Goal: Check status: Check status

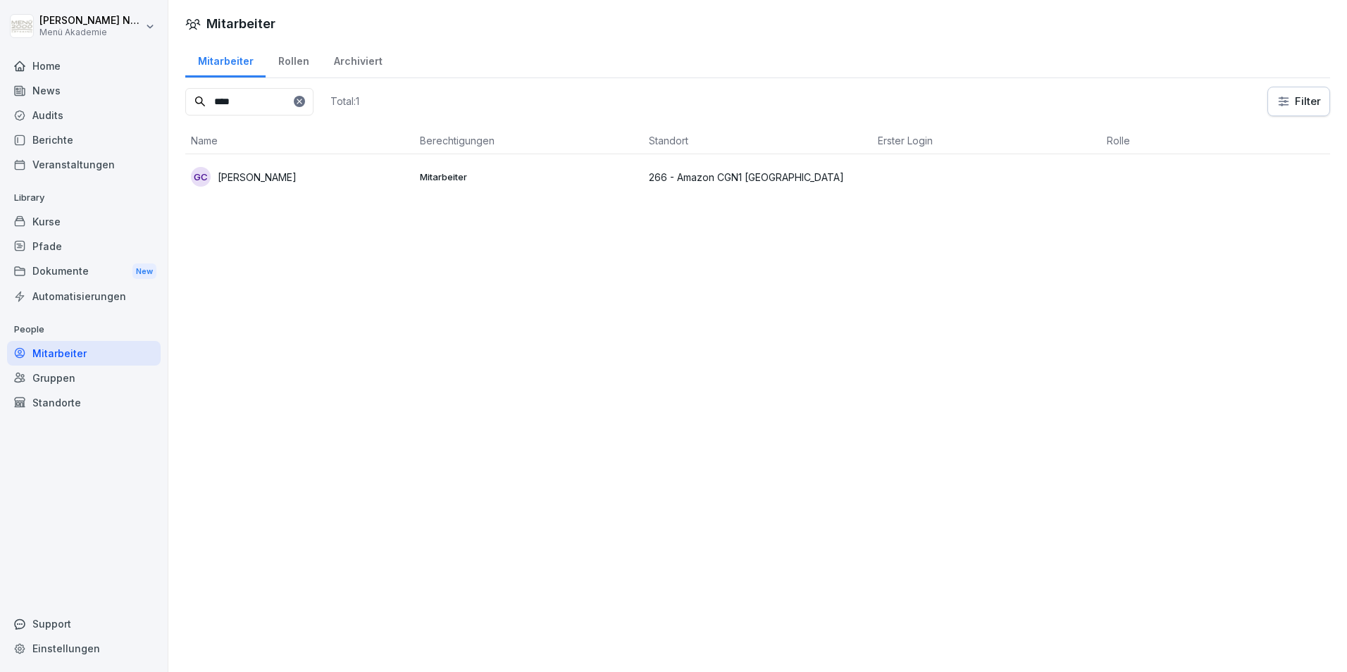
click at [297, 180] on p "[PERSON_NAME]" at bounding box center [257, 177] width 79 height 15
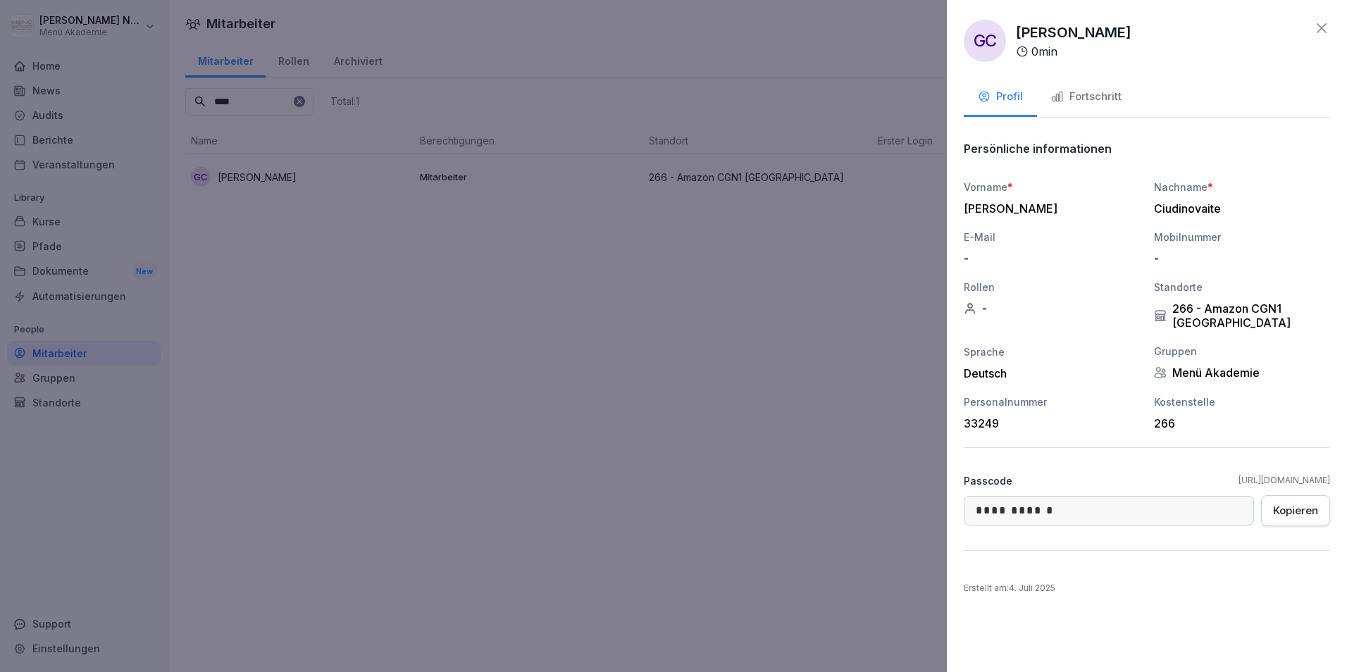
click at [1321, 28] on icon at bounding box center [1321, 28] width 10 height 10
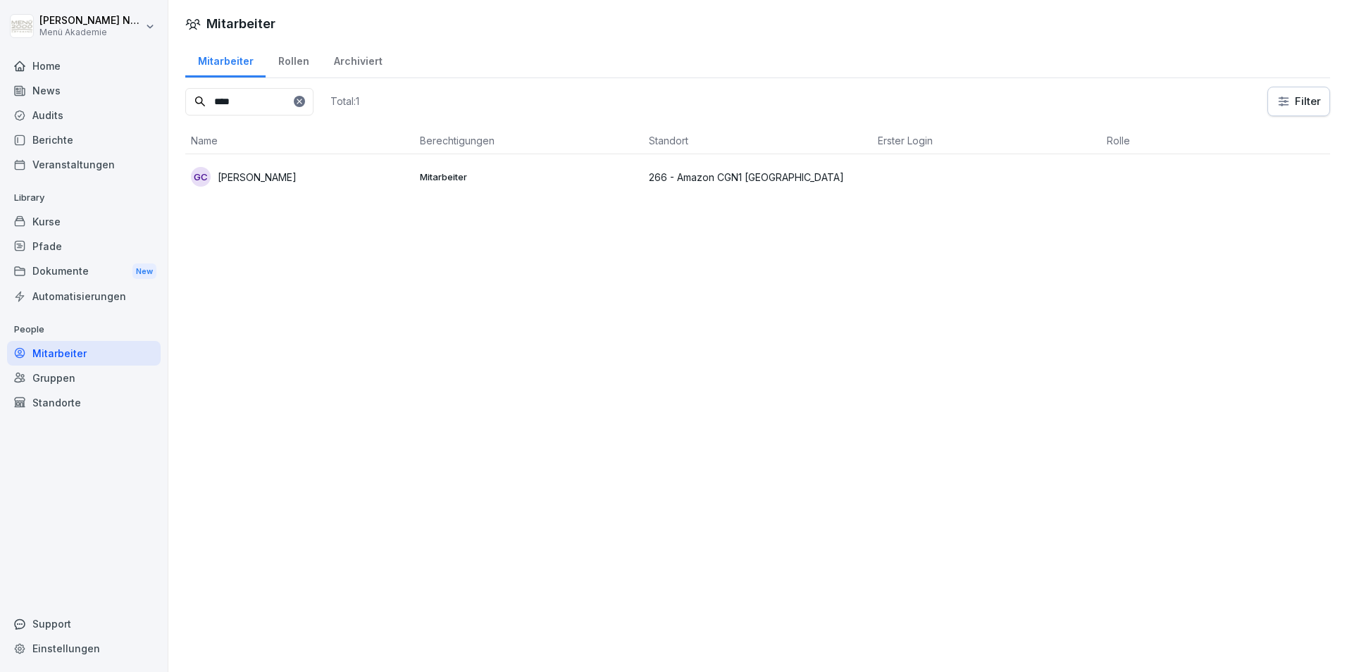
drag, startPoint x: 230, startPoint y: 101, endPoint x: 277, endPoint y: 103, distance: 47.2
click at [277, 103] on input "****" at bounding box center [249, 101] width 128 height 27
click at [259, 108] on input "****" at bounding box center [249, 101] width 128 height 27
drag, startPoint x: 259, startPoint y: 108, endPoint x: 177, endPoint y: 109, distance: 81.7
click at [177, 109] on div "Mitarbeiter Rollen Archiviert **** Total: 1 Filter Name Berechtigungen Standort…" at bounding box center [757, 126] width 1178 height 169
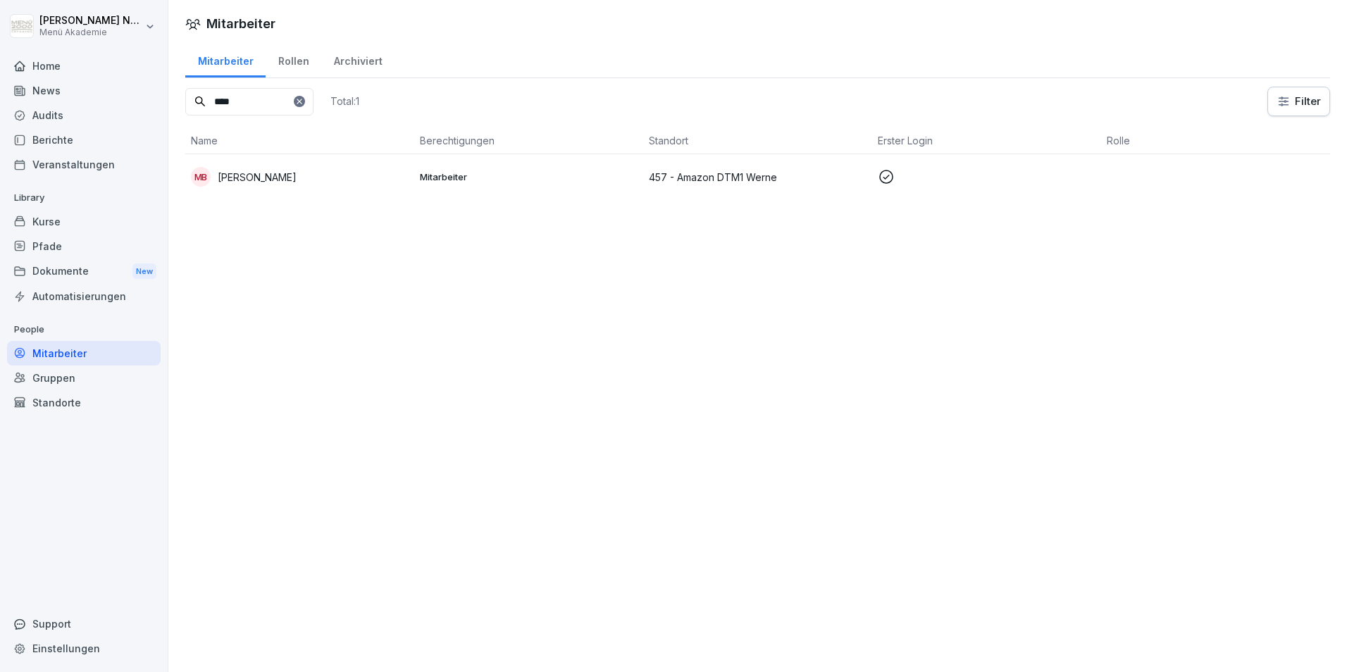
type input "****"
click at [259, 177] on p "[PERSON_NAME]" at bounding box center [257, 177] width 79 height 15
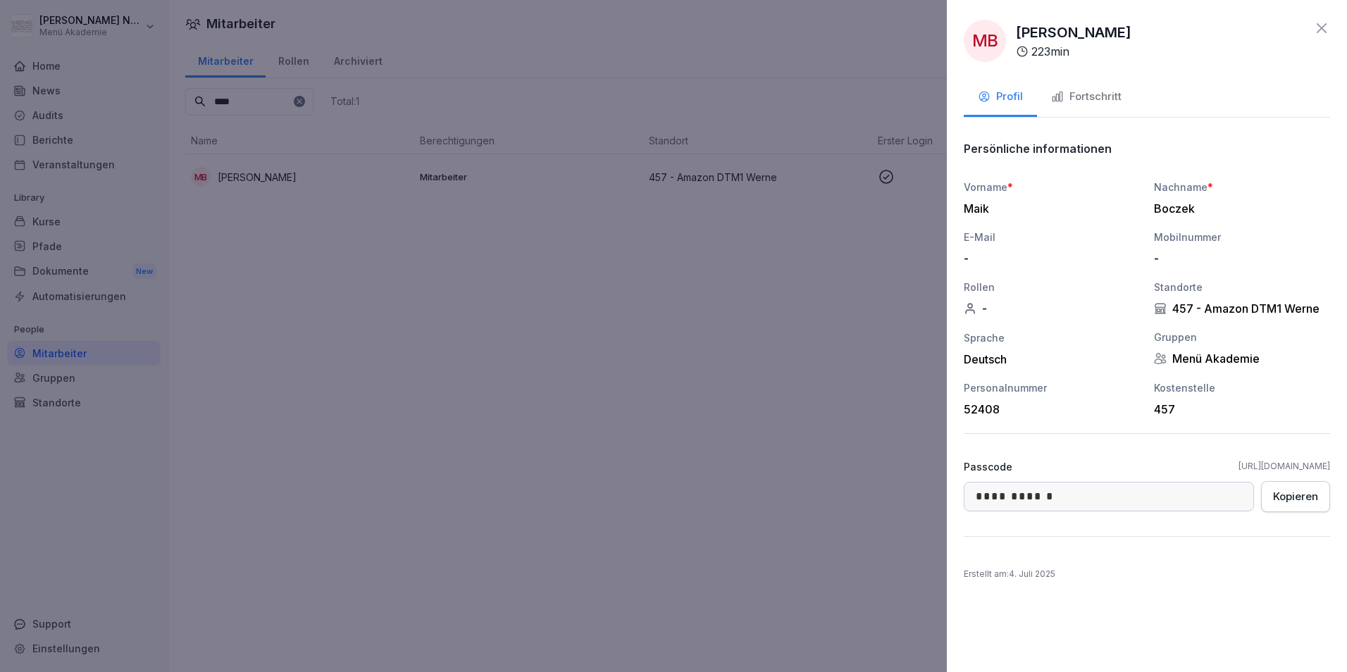
click at [1065, 92] on div "Fortschritt" at bounding box center [1086, 97] width 70 height 16
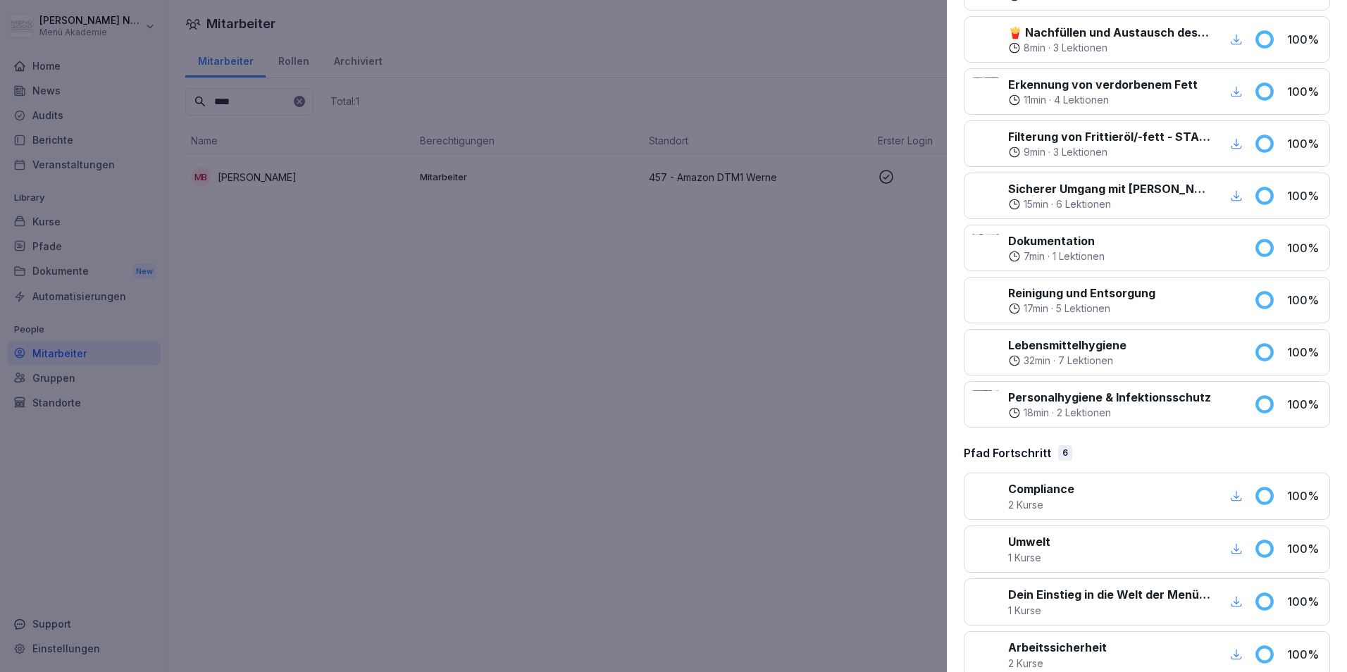
scroll to position [772, 0]
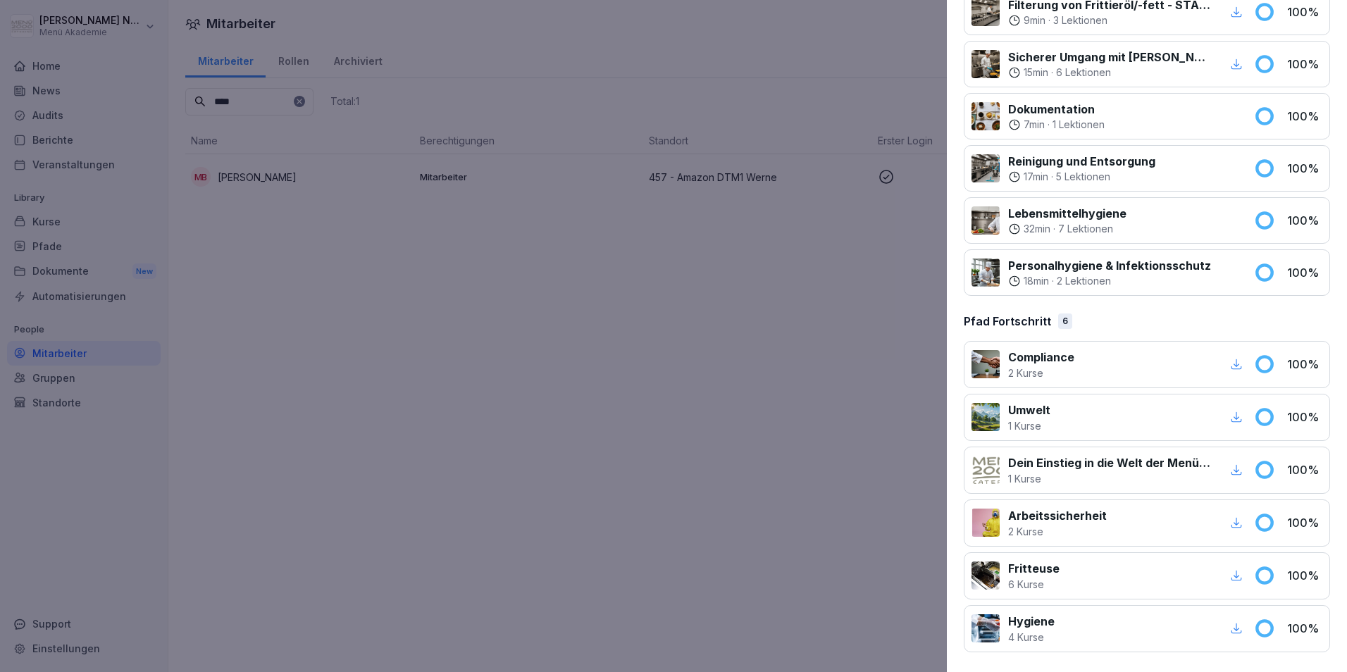
click at [1230, 628] on icon "button" at bounding box center [1236, 628] width 13 height 13
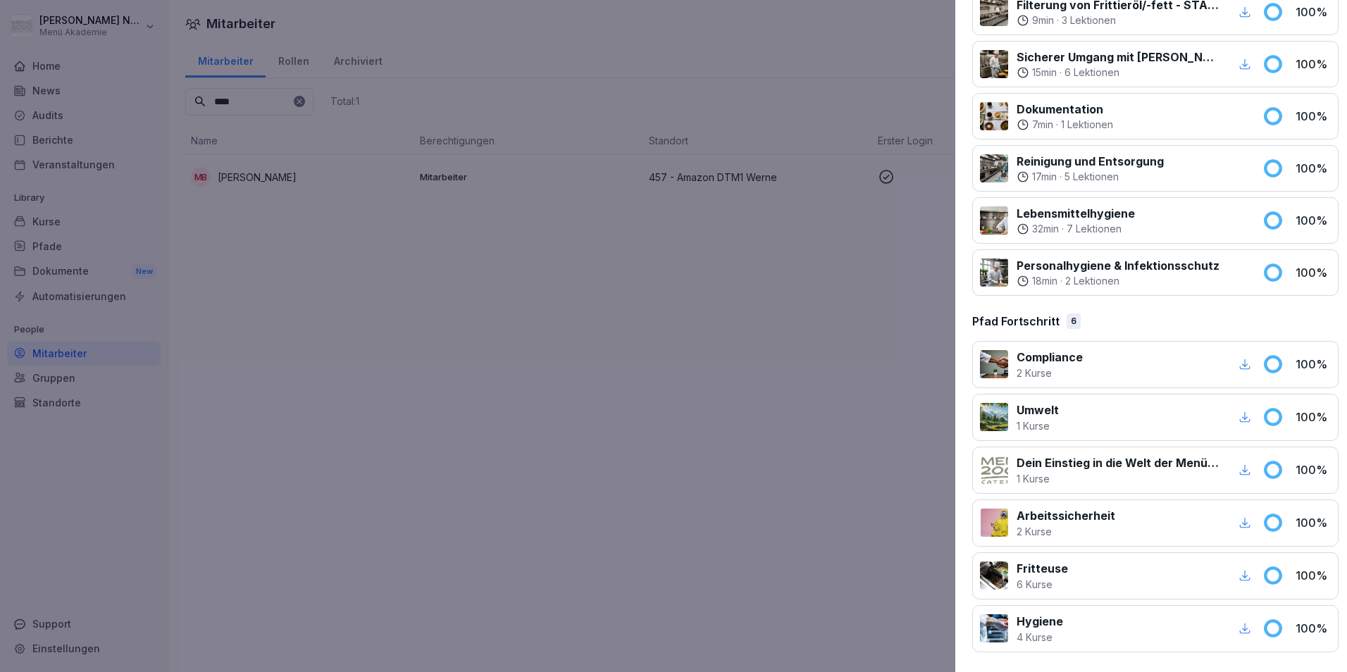
drag, startPoint x: 684, startPoint y: 345, endPoint x: 423, endPoint y: 187, distance: 304.6
click at [681, 342] on div at bounding box center [673, 336] width 1347 height 672
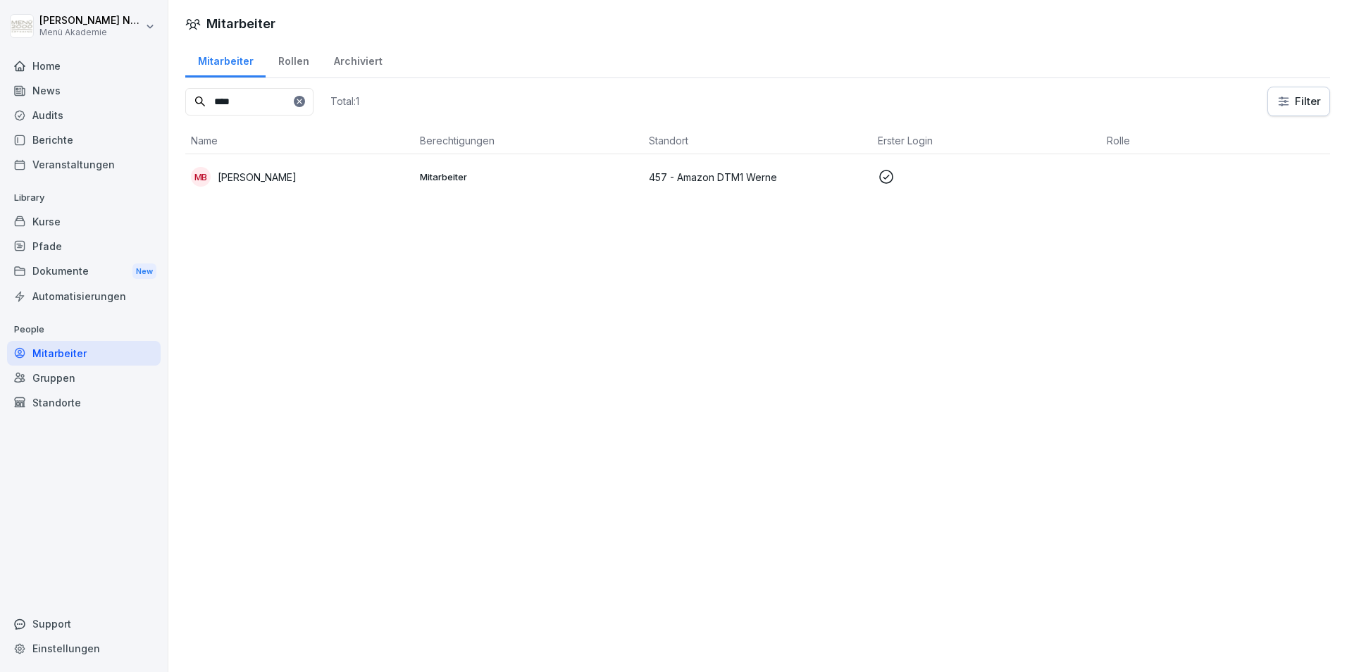
click at [304, 102] on icon at bounding box center [299, 101] width 8 height 8
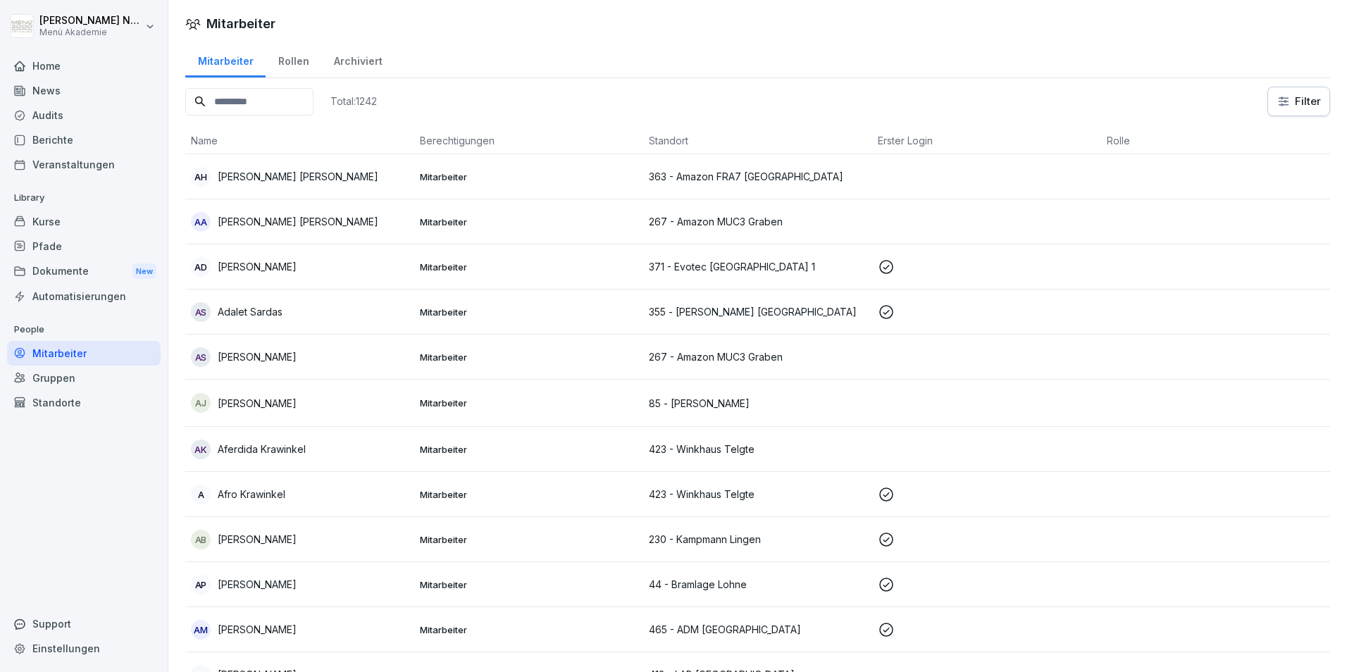
click at [281, 111] on input at bounding box center [249, 101] width 128 height 27
type input "*******"
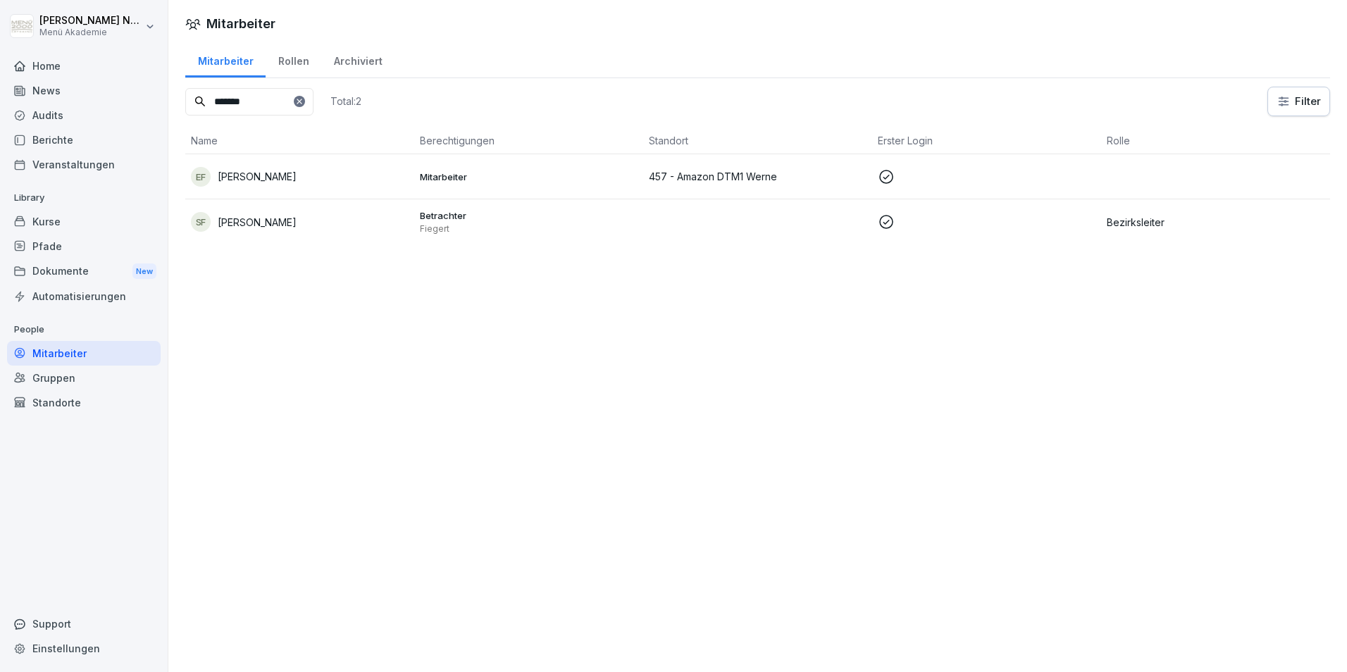
click at [311, 185] on div "EF [PERSON_NAME]" at bounding box center [300, 177] width 218 height 20
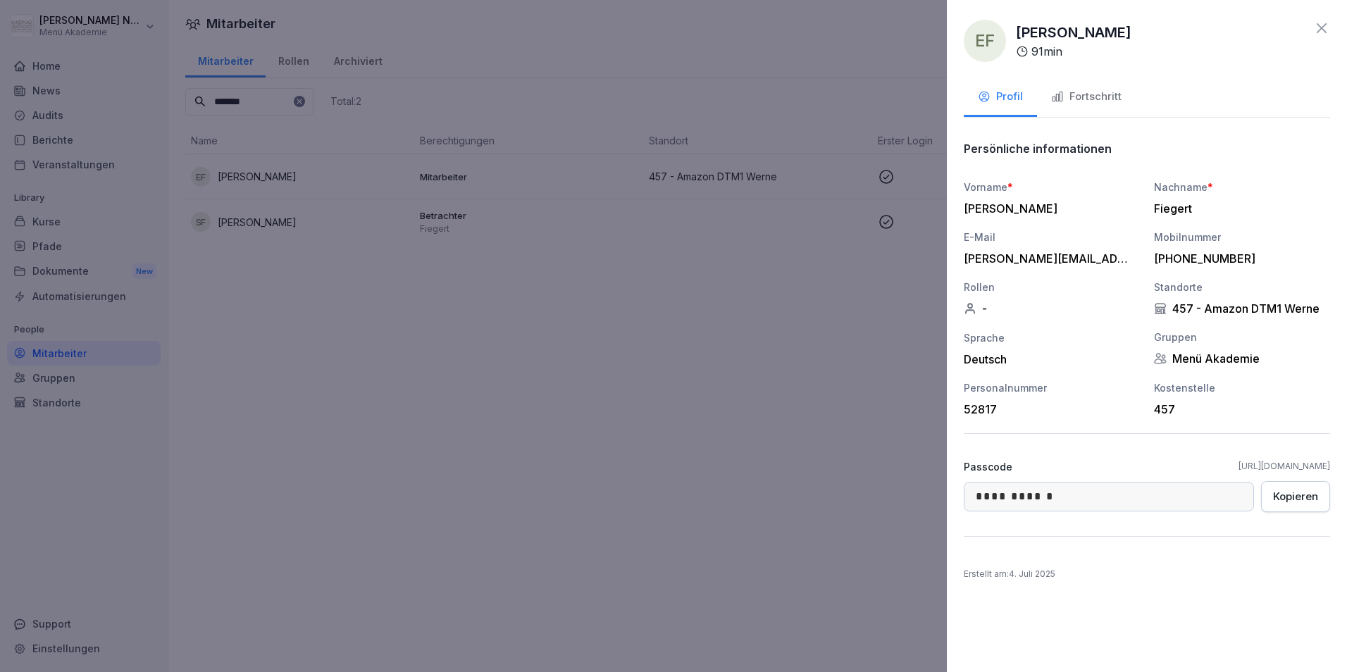
click at [1090, 97] on div "Fortschritt" at bounding box center [1086, 97] width 70 height 16
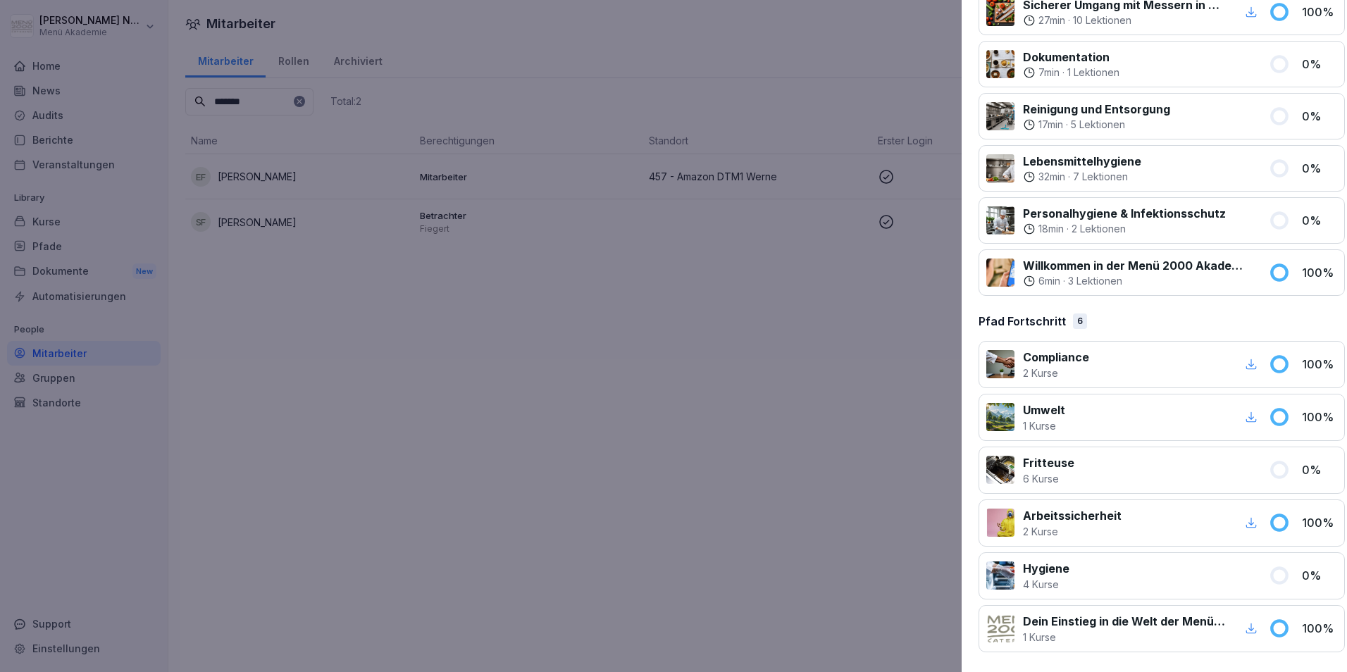
drag, startPoint x: 337, startPoint y: 154, endPoint x: 339, endPoint y: 112, distance: 42.3
click at [337, 153] on div at bounding box center [673, 336] width 1347 height 672
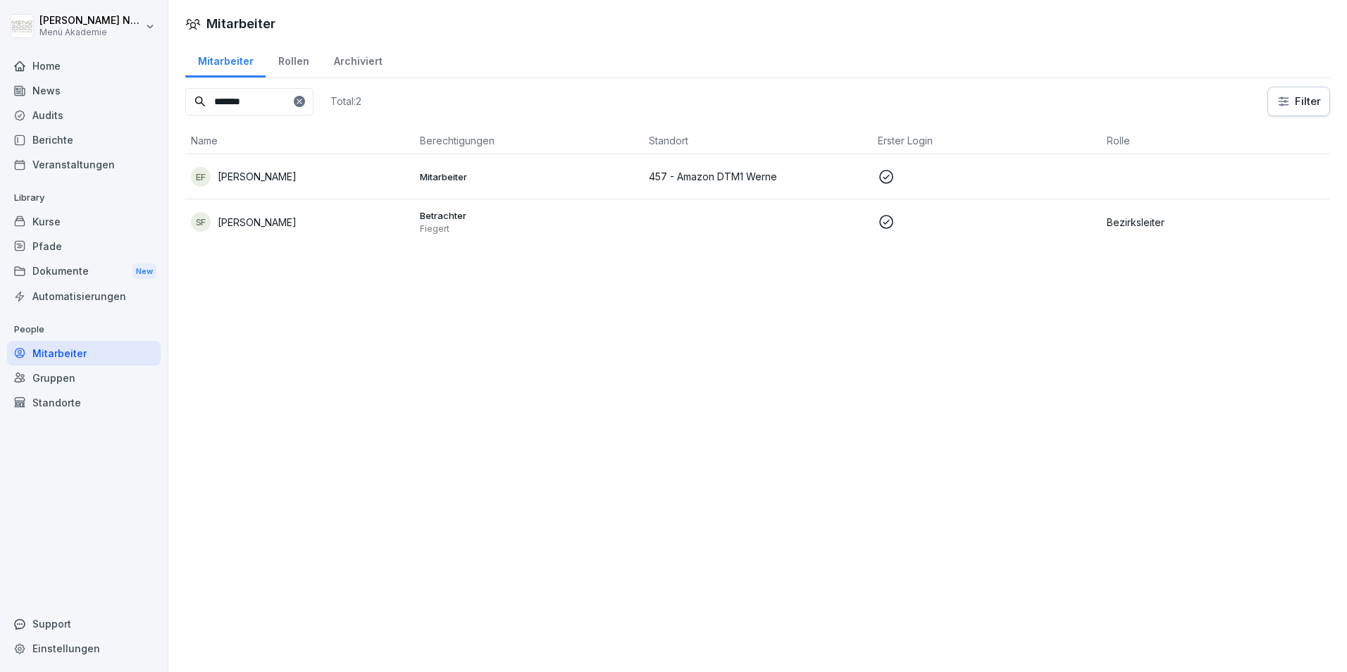
click at [304, 103] on icon at bounding box center [299, 101] width 8 height 8
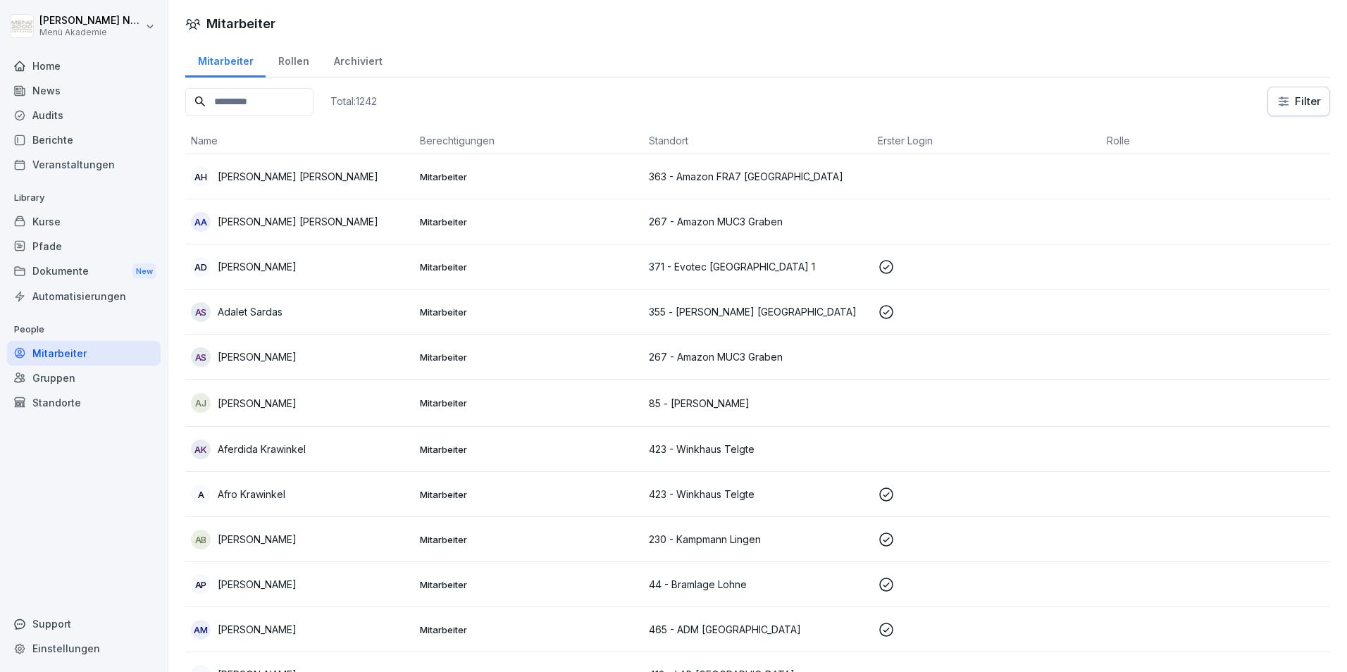
click at [301, 103] on input at bounding box center [249, 101] width 128 height 27
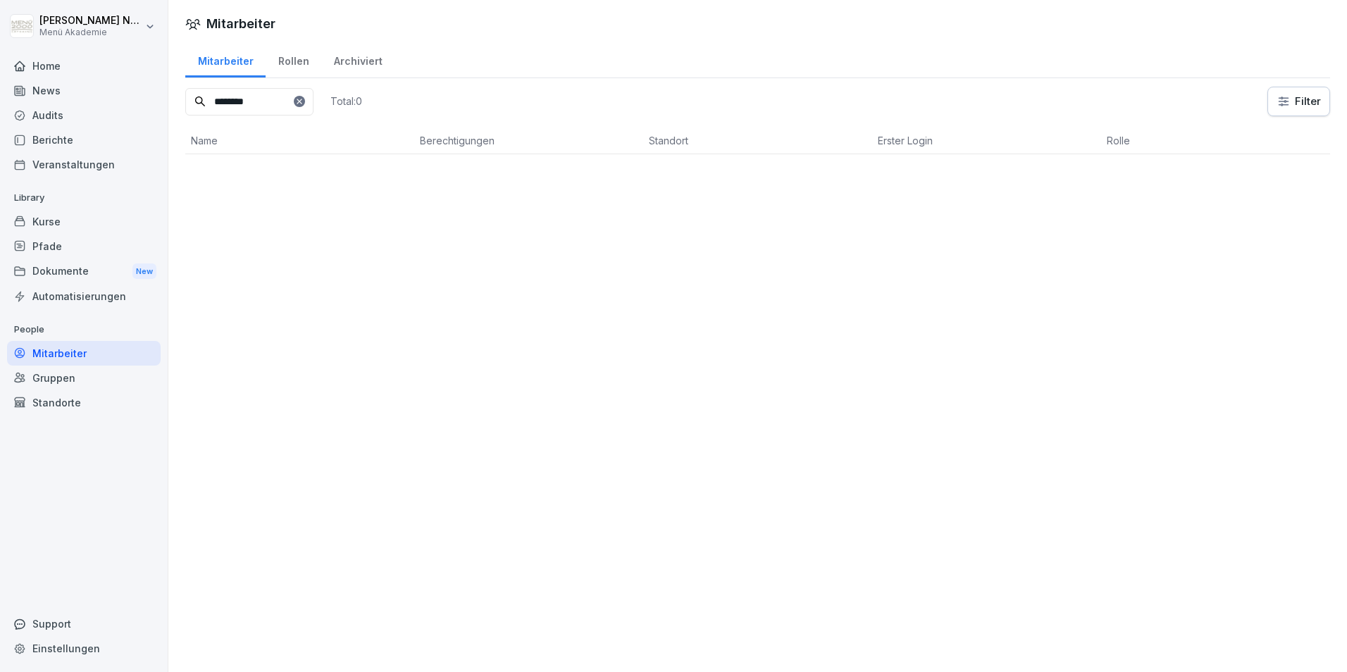
drag, startPoint x: 284, startPoint y: 102, endPoint x: 156, endPoint y: 97, distance: 127.6
click at [157, 97] on div "[PERSON_NAME] Menü Akademie Home News Audits Berichte Veranstaltungen Library K…" at bounding box center [673, 336] width 1347 height 672
click at [289, 177] on div "[PERSON_NAME]" at bounding box center [300, 177] width 218 height 20
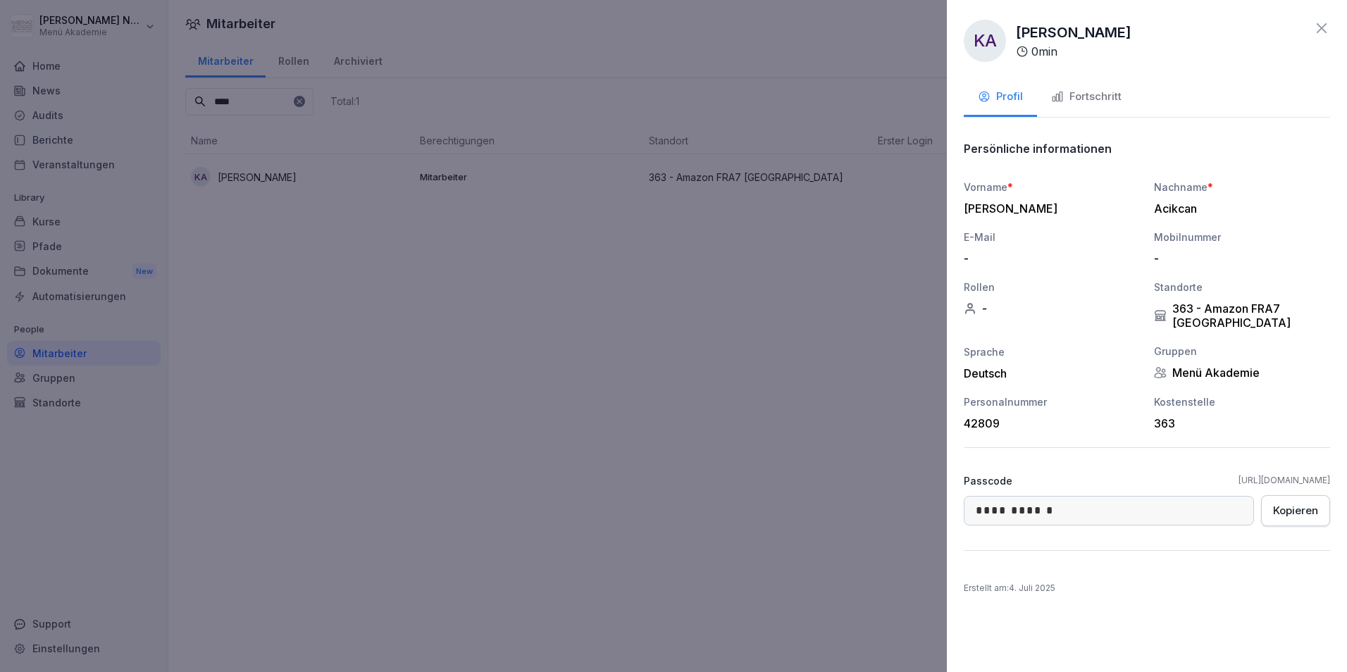
click at [1078, 99] on div "Fortschritt" at bounding box center [1086, 97] width 70 height 16
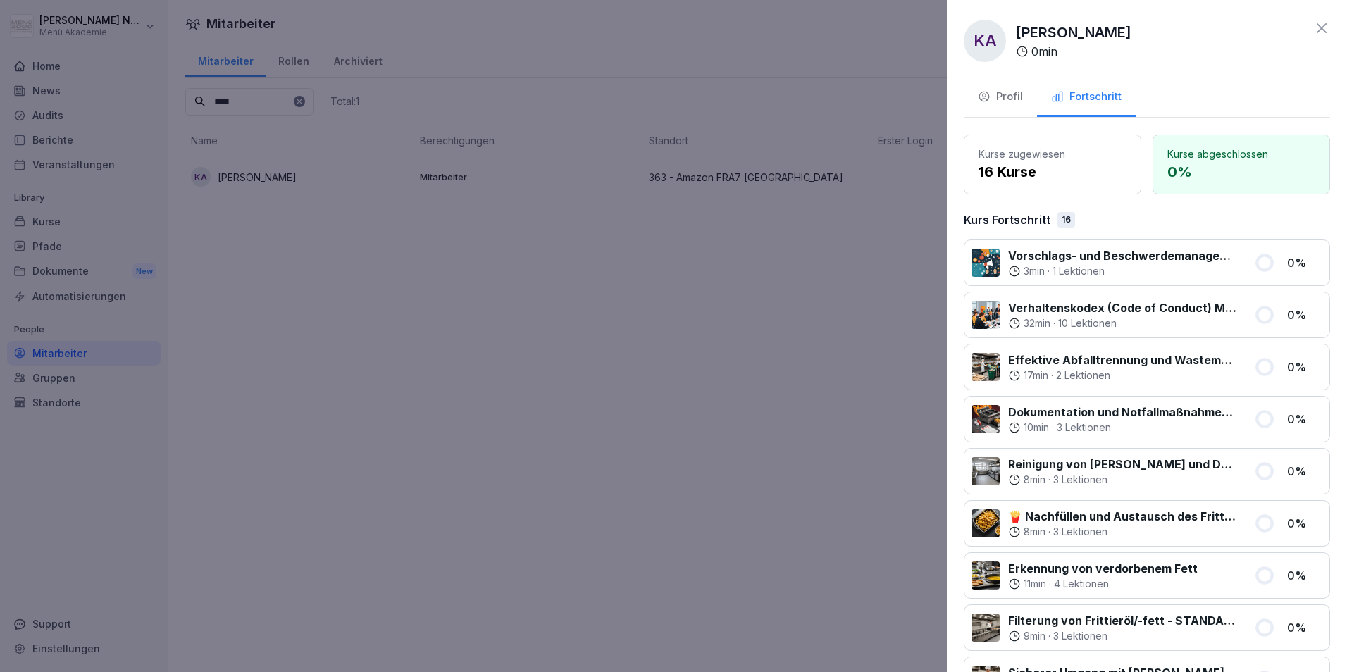
drag, startPoint x: 550, startPoint y: 310, endPoint x: 353, endPoint y: 163, distance: 246.1
click at [544, 310] on div at bounding box center [673, 336] width 1347 height 672
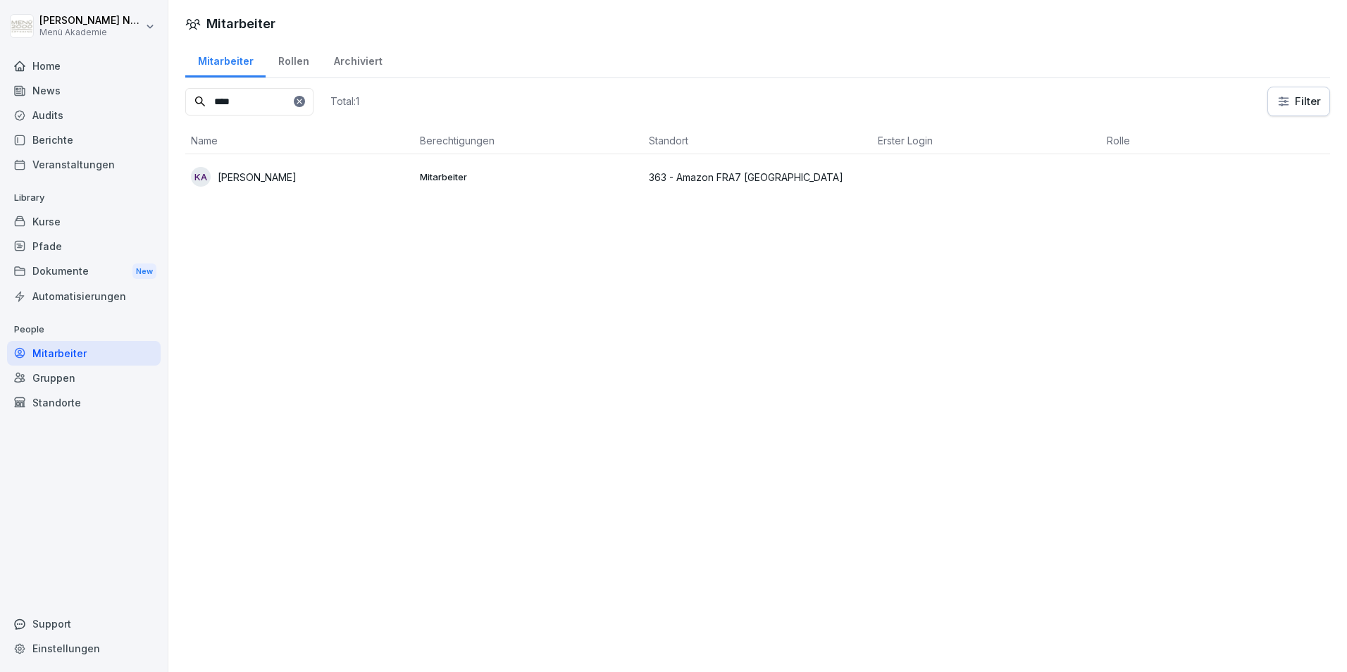
drag, startPoint x: 287, startPoint y: 111, endPoint x: 192, endPoint y: 106, distance: 94.5
click at [193, 106] on input "****" at bounding box center [249, 101] width 128 height 27
type input "*"
drag, startPoint x: 282, startPoint y: 106, endPoint x: 199, endPoint y: 113, distance: 83.4
click at [199, 115] on input "*****" at bounding box center [249, 101] width 128 height 27
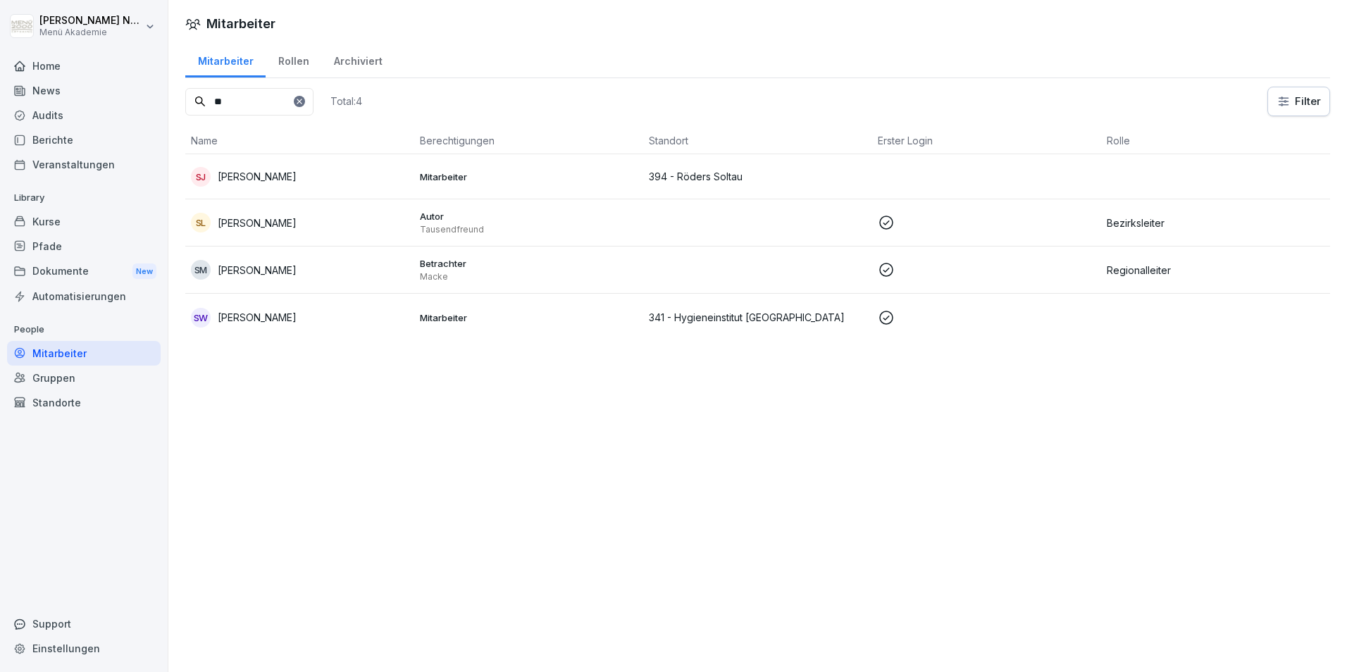
type input "*"
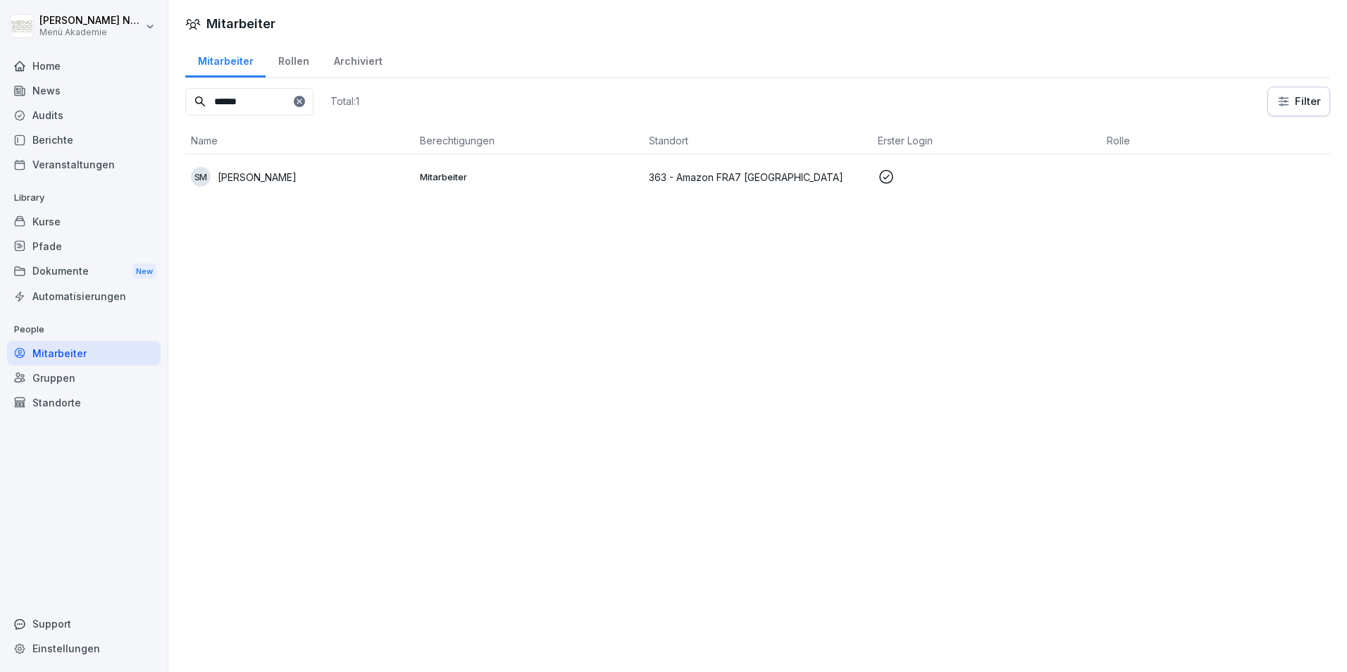
click at [257, 172] on p "[PERSON_NAME]" at bounding box center [257, 177] width 79 height 15
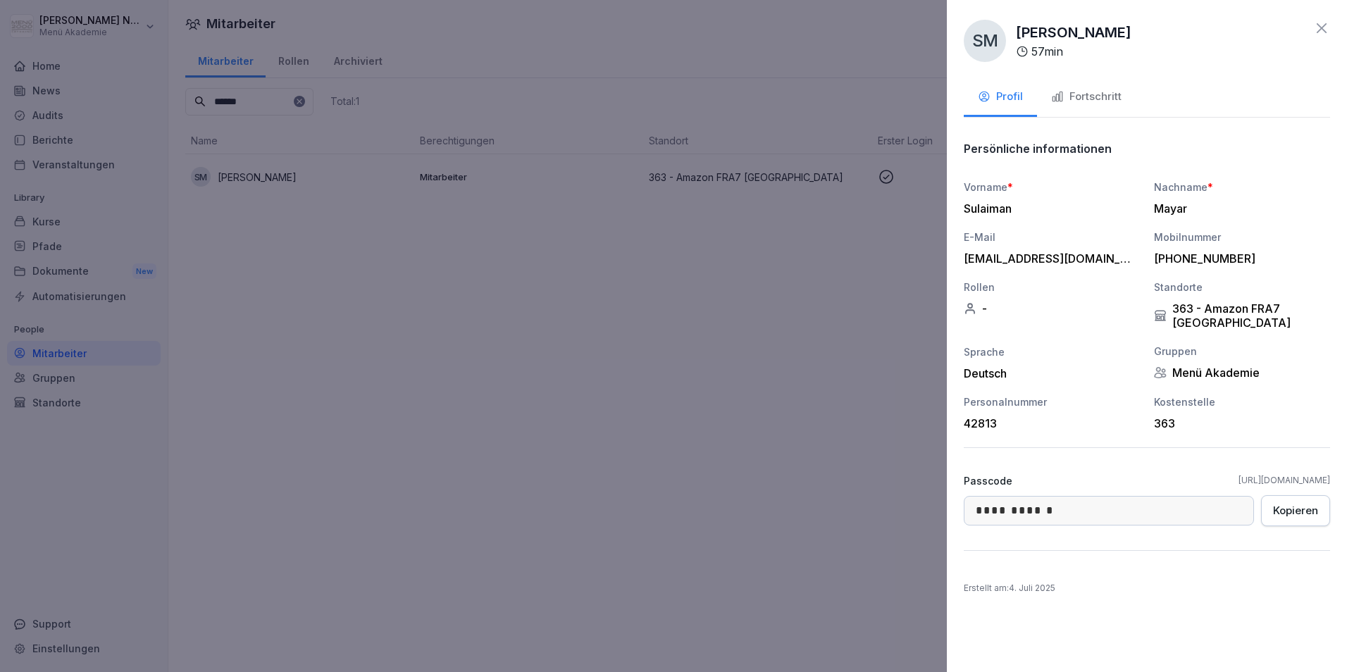
click at [1073, 89] on div "Fortschritt" at bounding box center [1086, 97] width 70 height 16
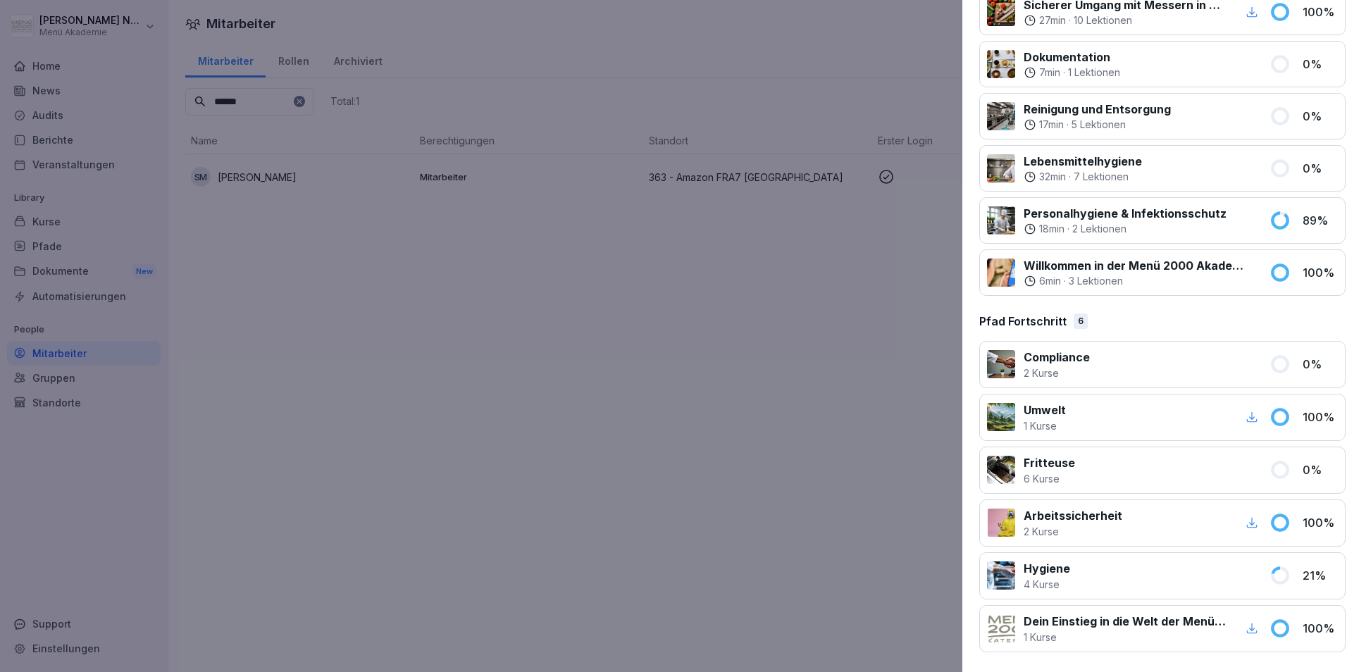
click at [706, 342] on div at bounding box center [673, 336] width 1347 height 672
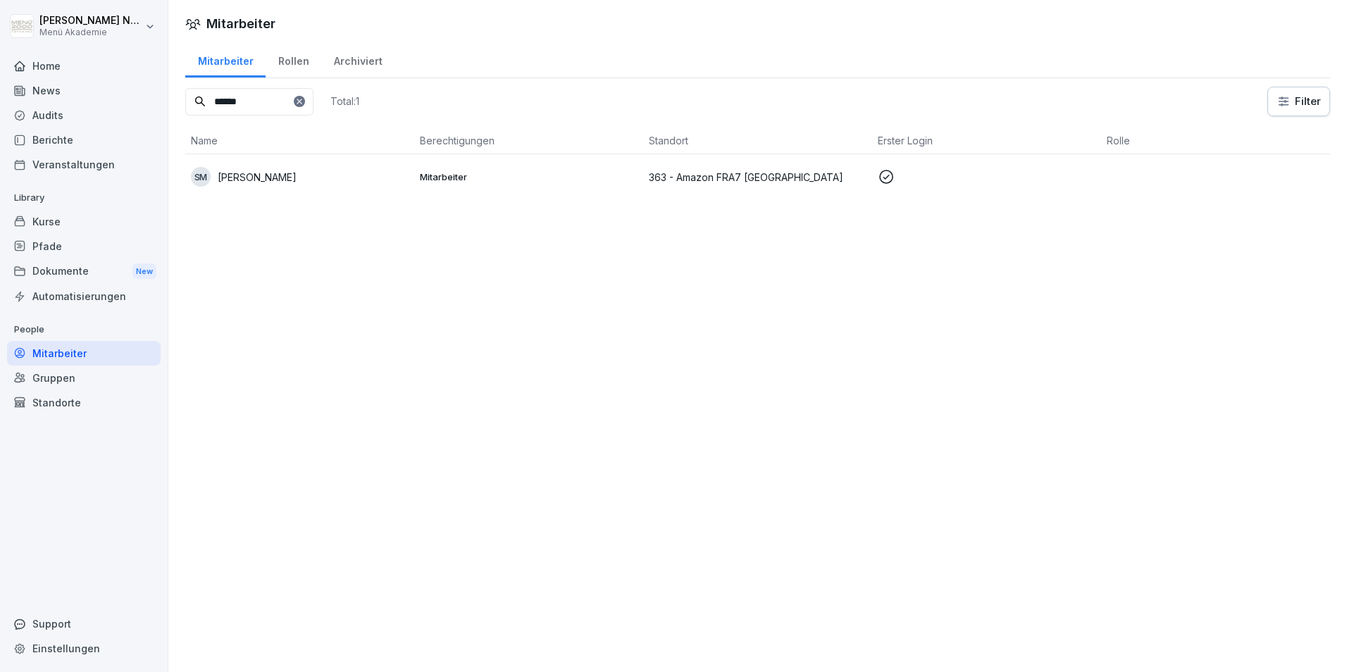
drag, startPoint x: 263, startPoint y: 108, endPoint x: 124, endPoint y: 107, distance: 138.7
click at [124, 107] on div "[PERSON_NAME] Menü Akademie Home News Audits Berichte Veranstaltungen Library K…" at bounding box center [673, 336] width 1347 height 672
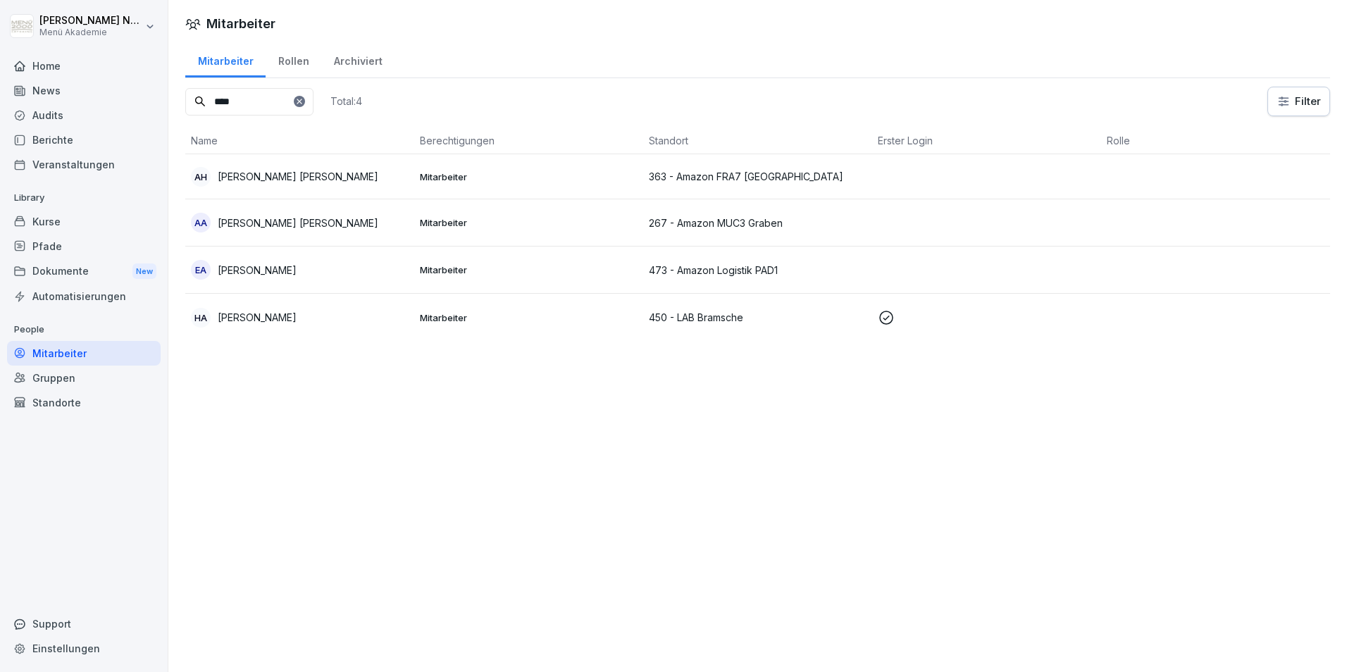
click at [279, 266] on p "[PERSON_NAME]" at bounding box center [257, 270] width 79 height 15
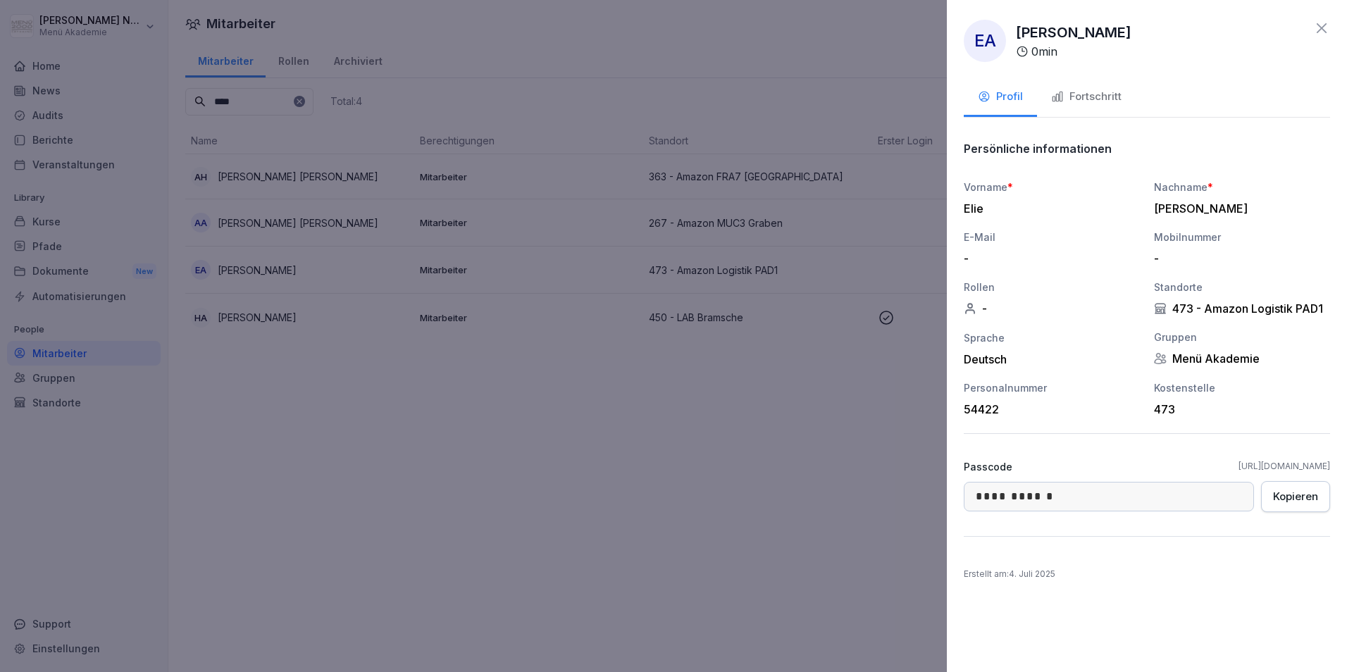
click at [1096, 97] on div "Fortschritt" at bounding box center [1086, 97] width 70 height 16
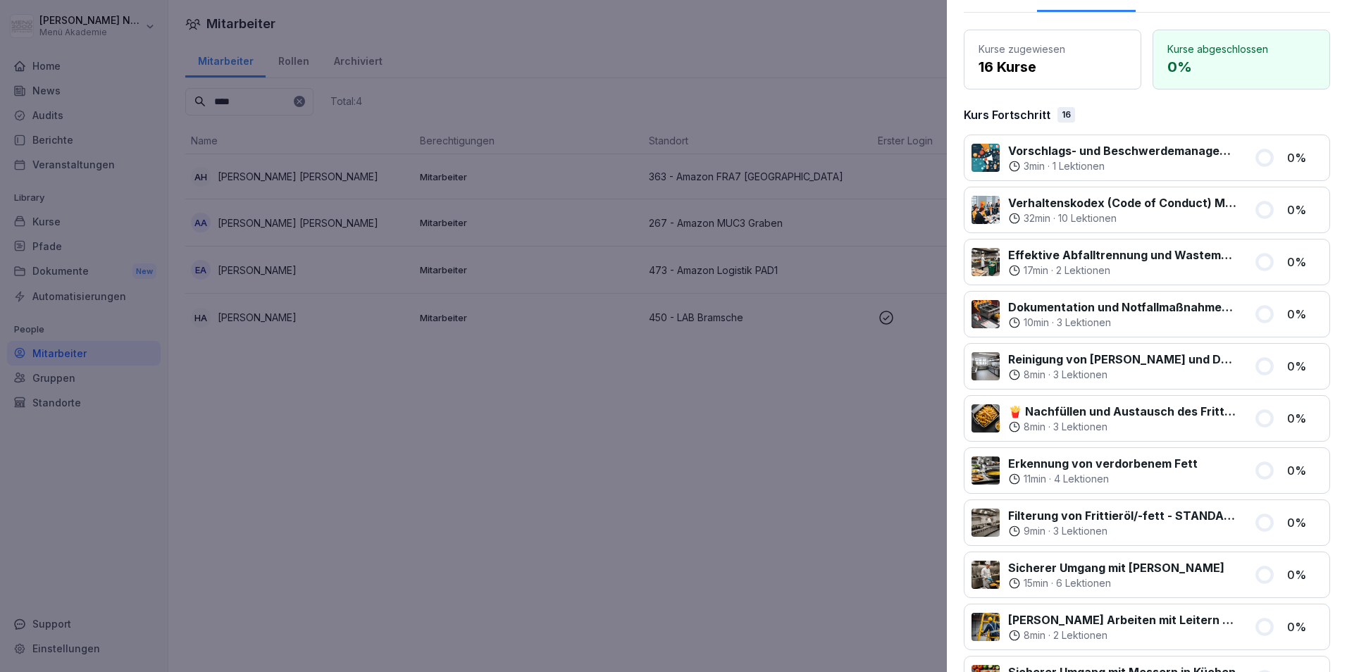
scroll to position [0, 0]
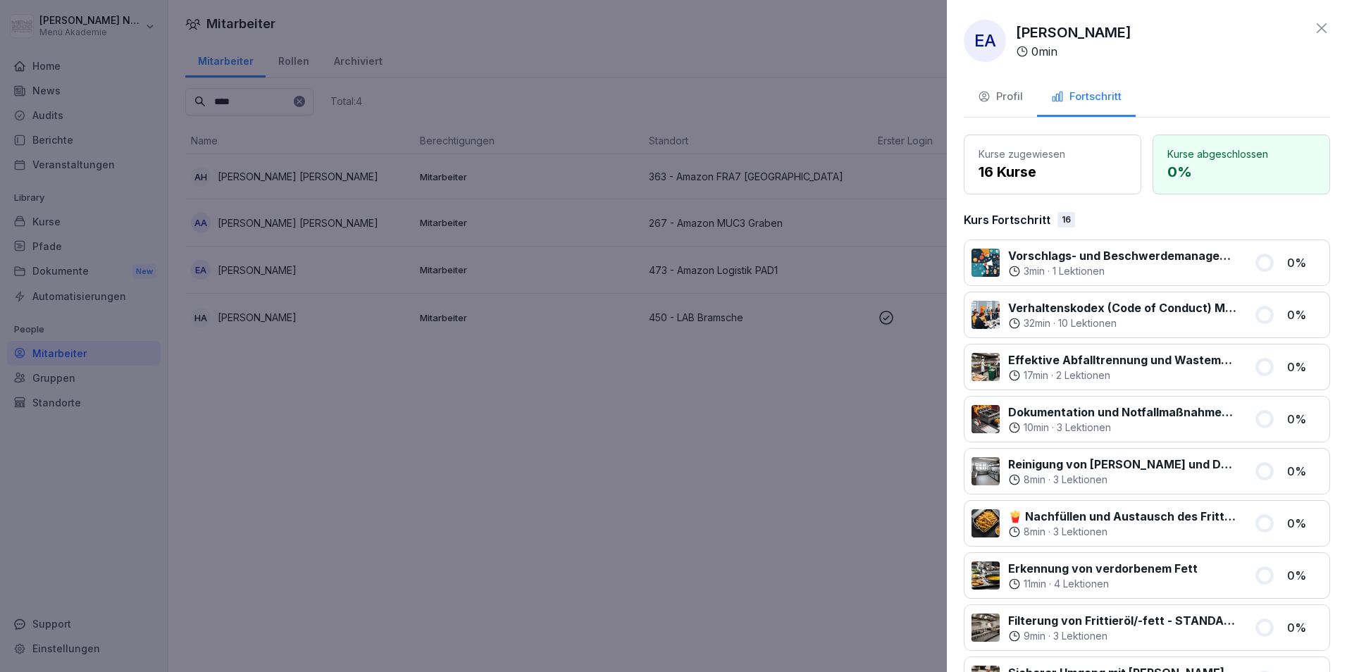
click at [1315, 35] on icon at bounding box center [1321, 28] width 17 height 17
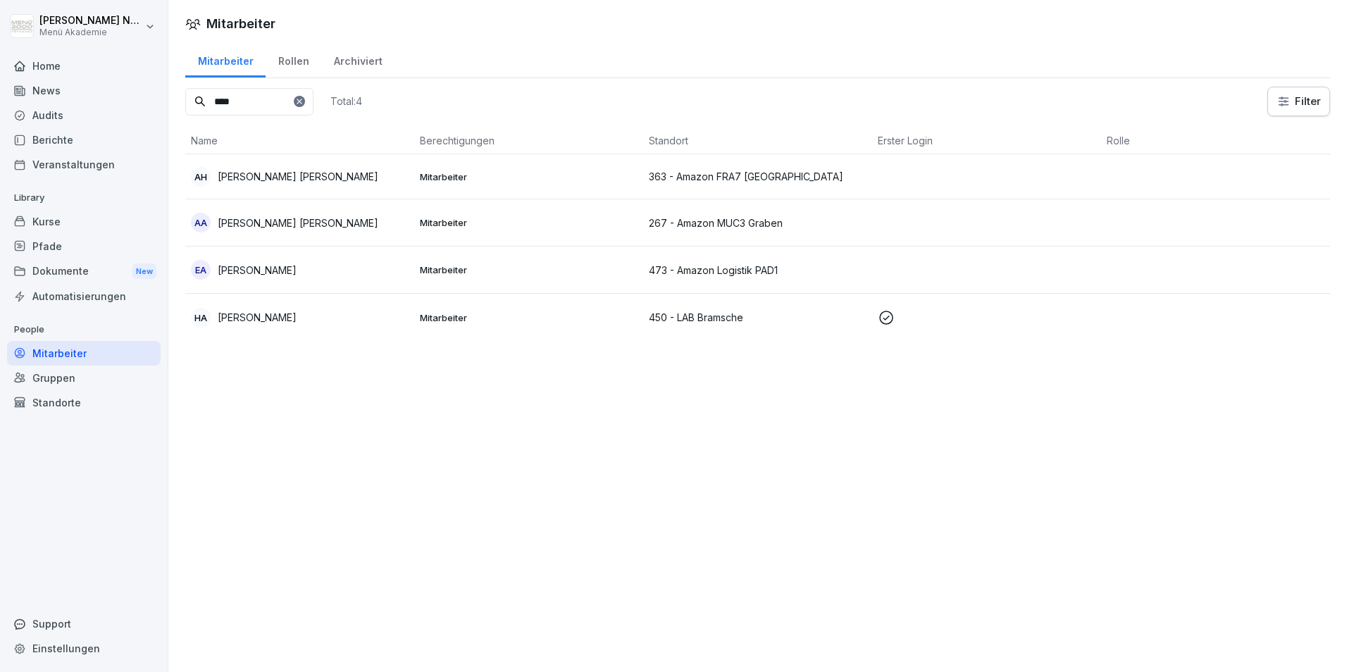
drag, startPoint x: 297, startPoint y: 106, endPoint x: 135, endPoint y: 104, distance: 162.0
click at [135, 104] on div "[PERSON_NAME] Menü Akademie Home News Audits Berichte Veranstaltungen Library K…" at bounding box center [673, 336] width 1347 height 672
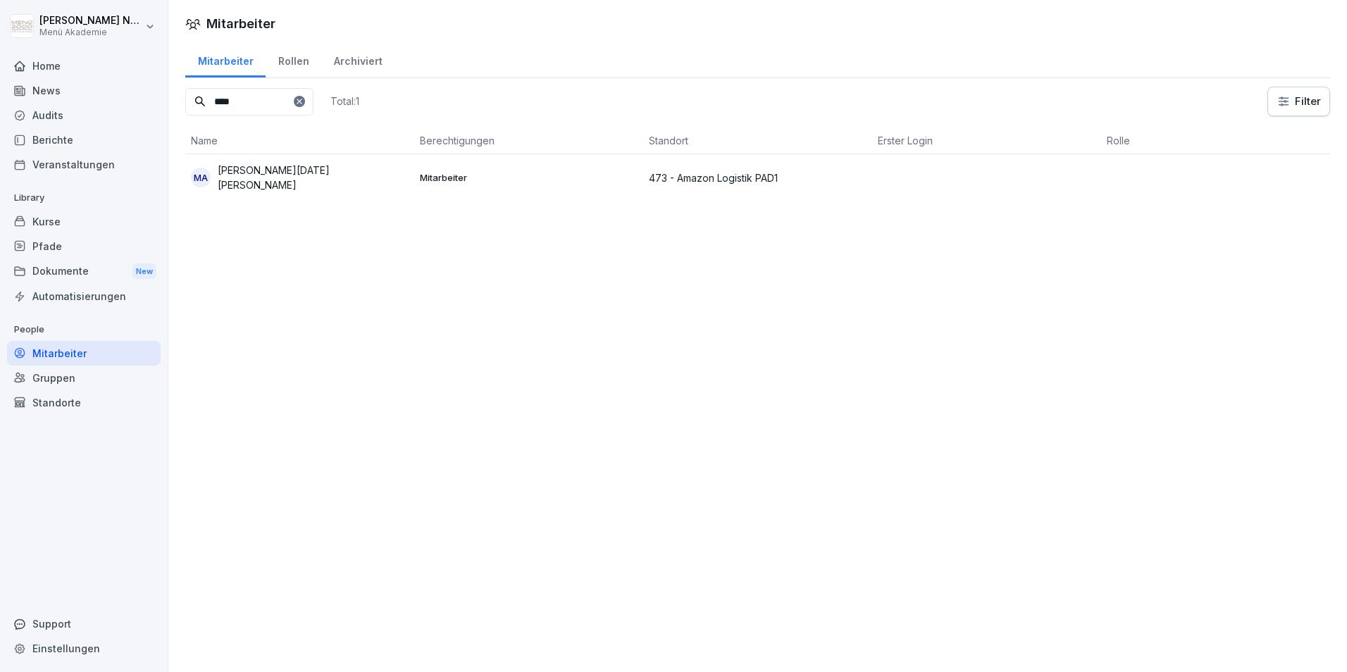
click at [258, 169] on p "[PERSON_NAME][DATE] [PERSON_NAME]" at bounding box center [313, 178] width 191 height 30
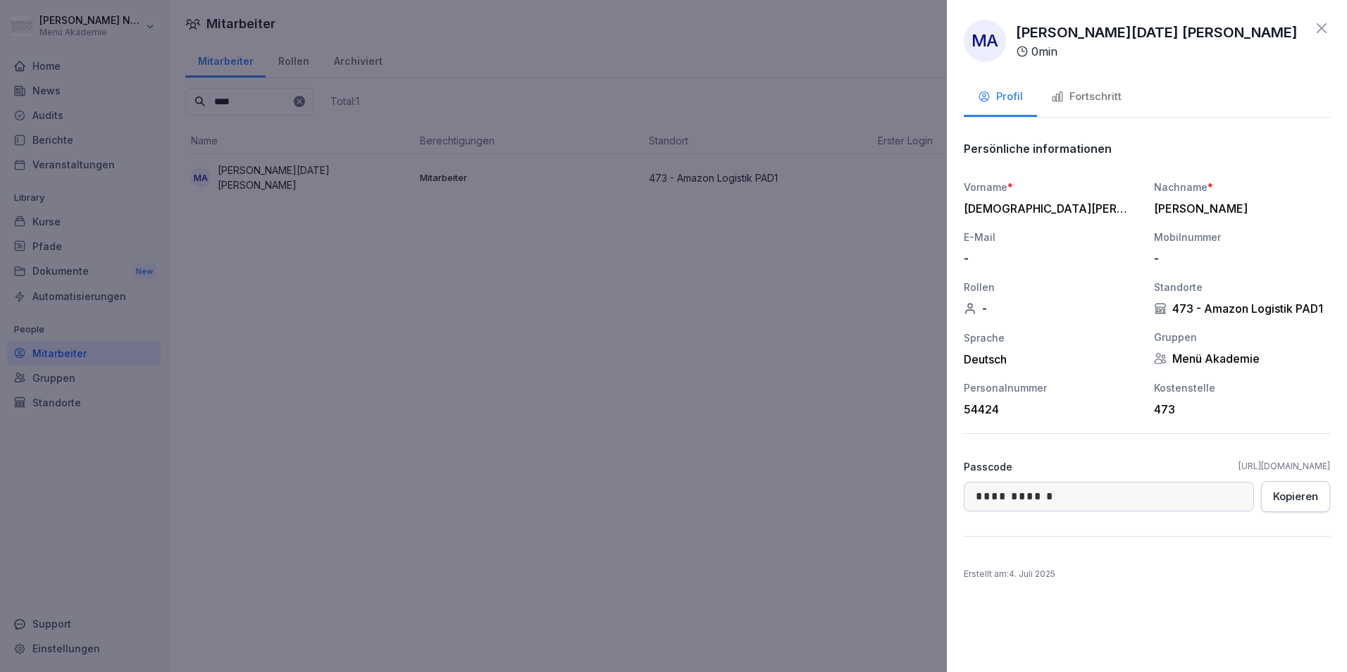
click at [1087, 102] on div "Fortschritt" at bounding box center [1086, 97] width 70 height 16
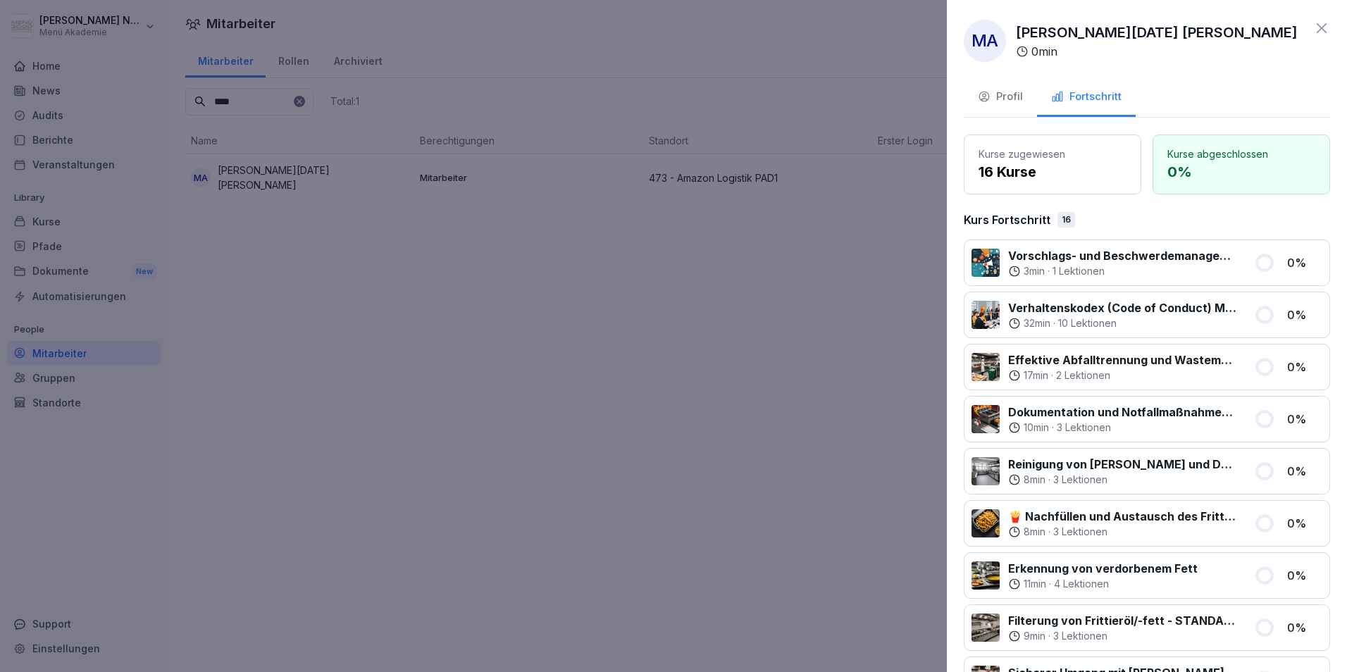
drag, startPoint x: 365, startPoint y: 254, endPoint x: 337, endPoint y: 172, distance: 86.9
click at [363, 254] on div at bounding box center [673, 336] width 1347 height 672
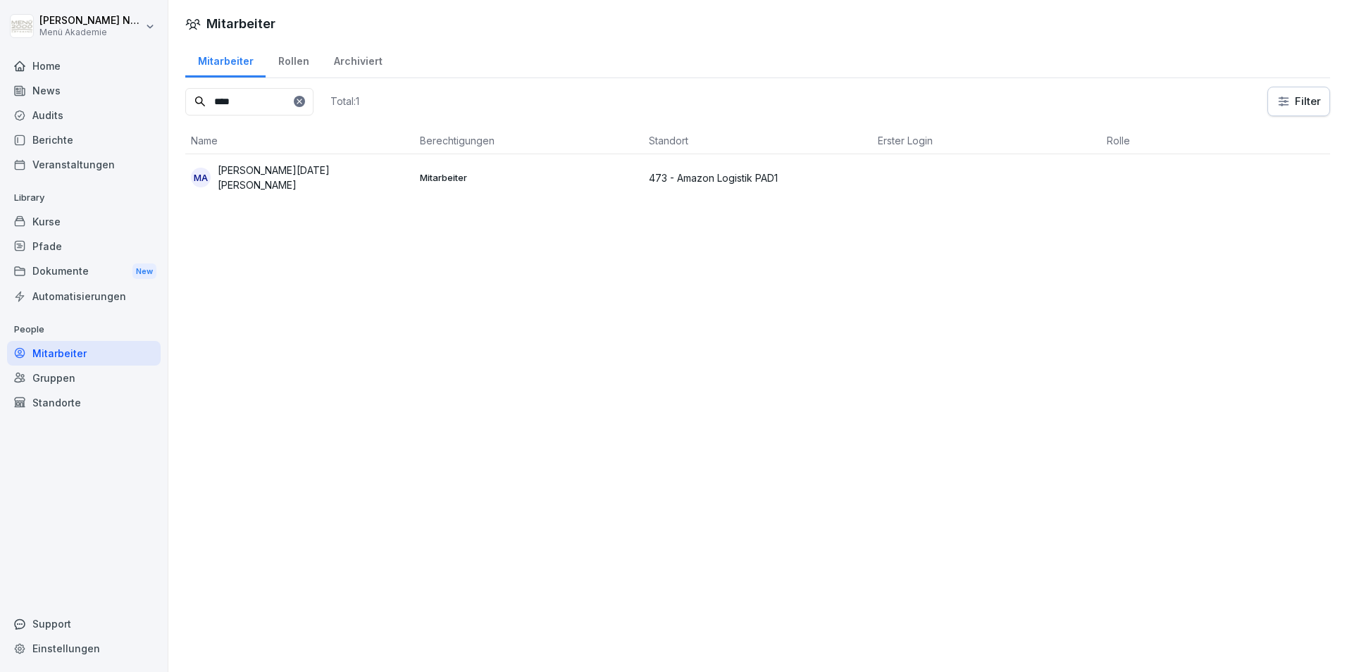
drag, startPoint x: 280, startPoint y: 110, endPoint x: 175, endPoint y: 116, distance: 104.4
click at [175, 116] on div "Mitarbeiter Rollen Archiviert **** Total: 1 Filter Name Berechtigungen Standort…" at bounding box center [757, 127] width 1178 height 170
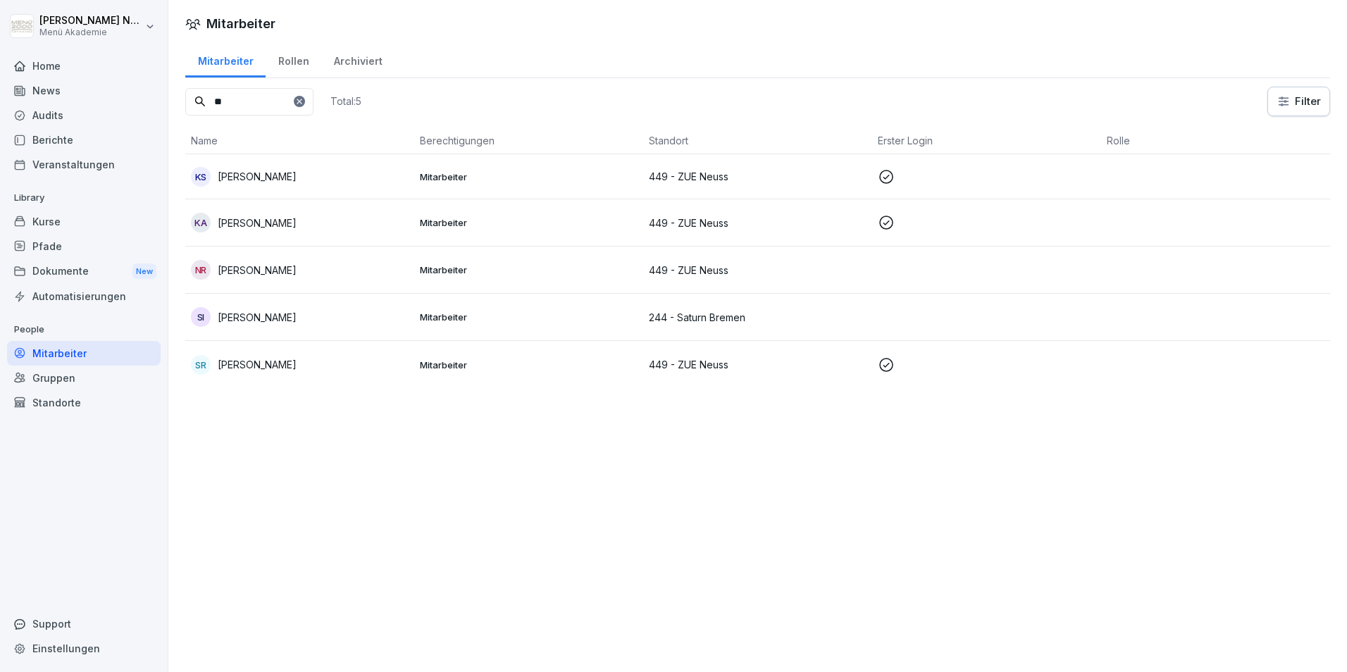
type input "*"
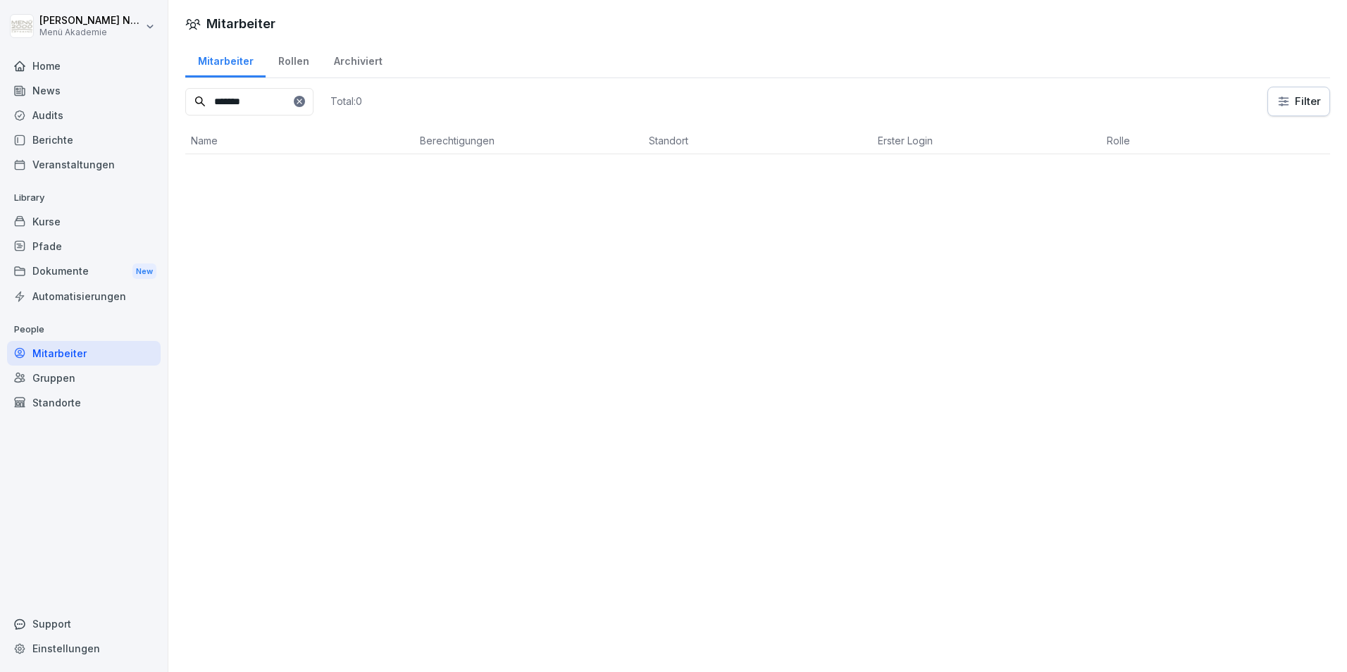
click at [313, 106] on input "*******" at bounding box center [249, 101] width 128 height 27
type input "*******"
click at [305, 104] on div at bounding box center [299, 101] width 11 height 11
